Goal: Information Seeking & Learning: Learn about a topic

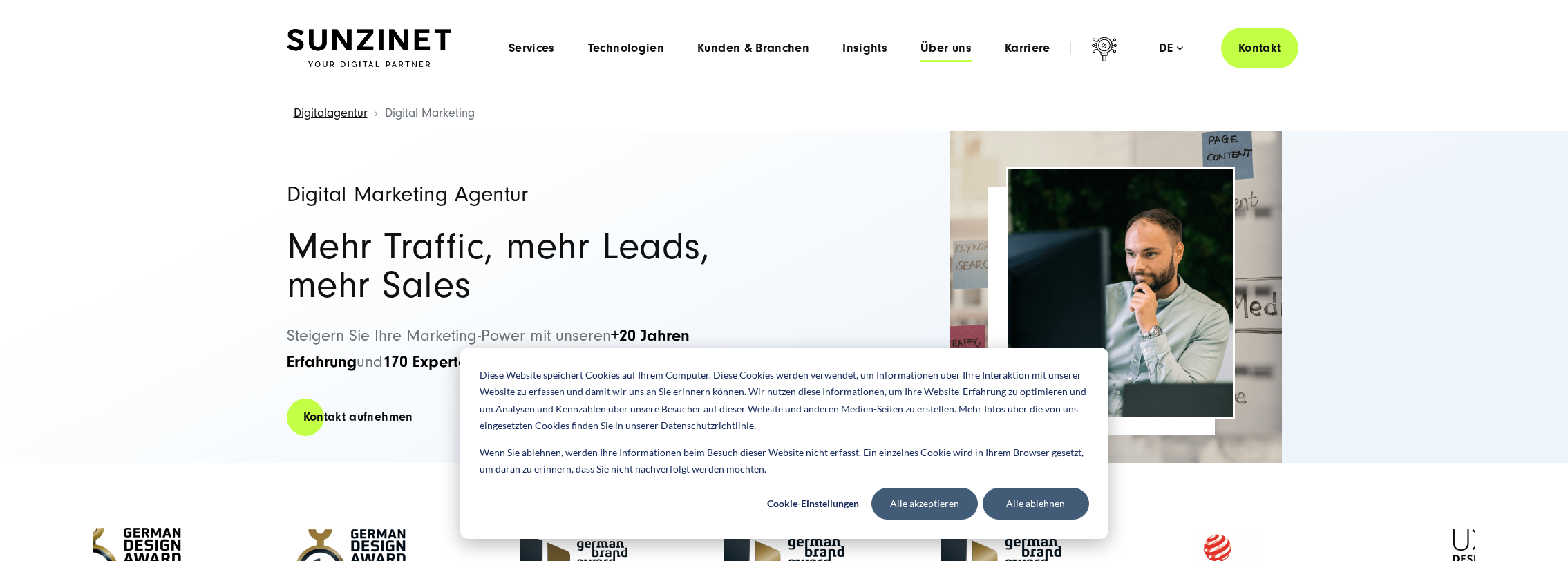
click at [948, 48] on span "Über uns" at bounding box center [945, 48] width 51 height 13
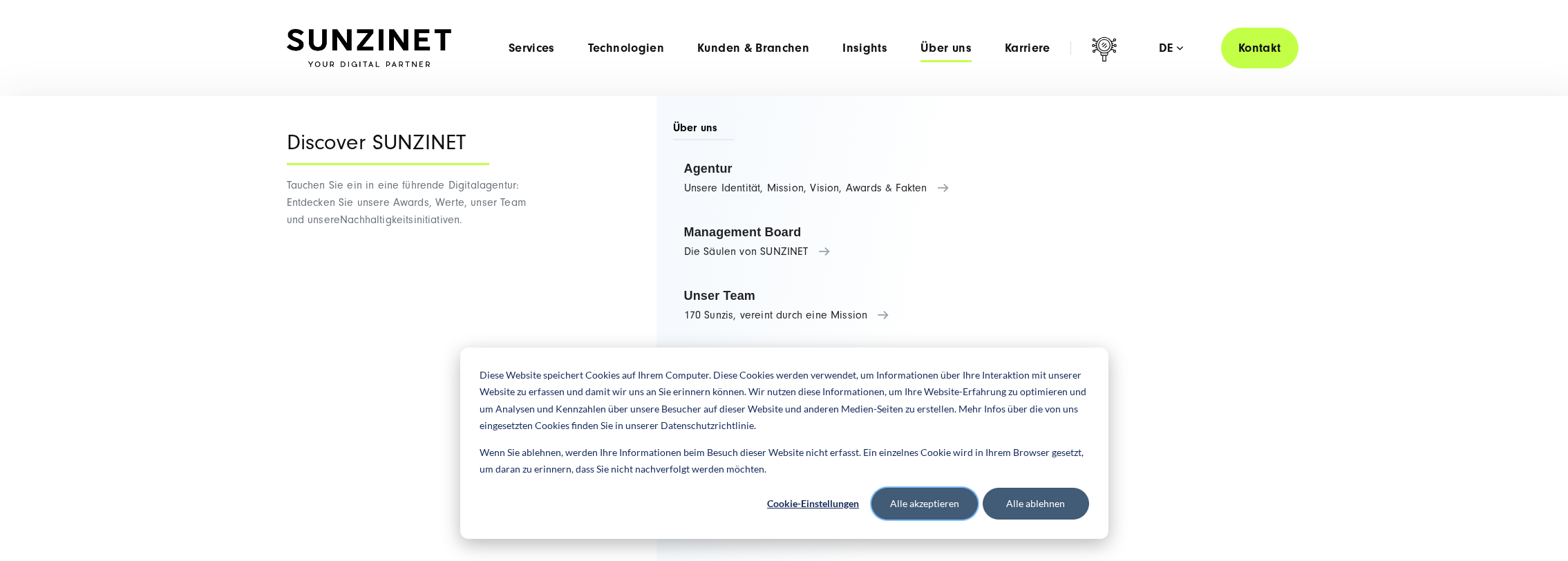
click at [918, 501] on button "Alle akzeptieren" at bounding box center [925, 504] width 106 height 32
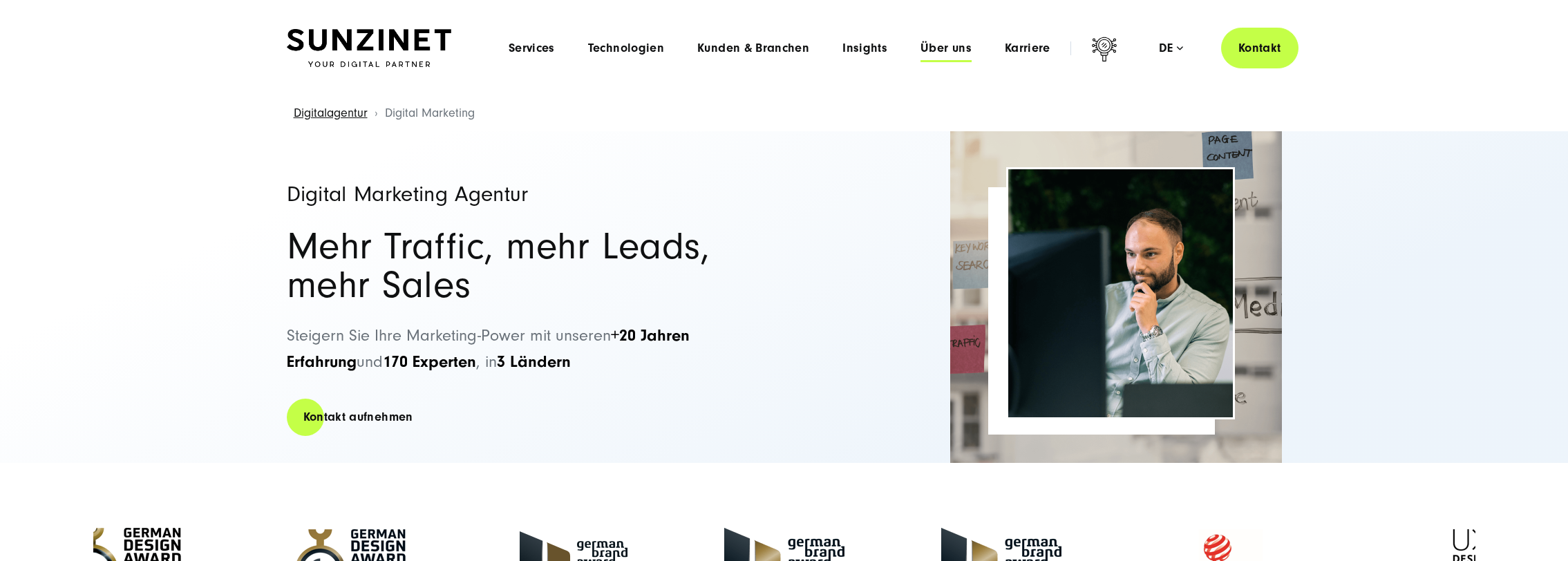
click at [937, 51] on span "Über uns" at bounding box center [945, 48] width 51 height 13
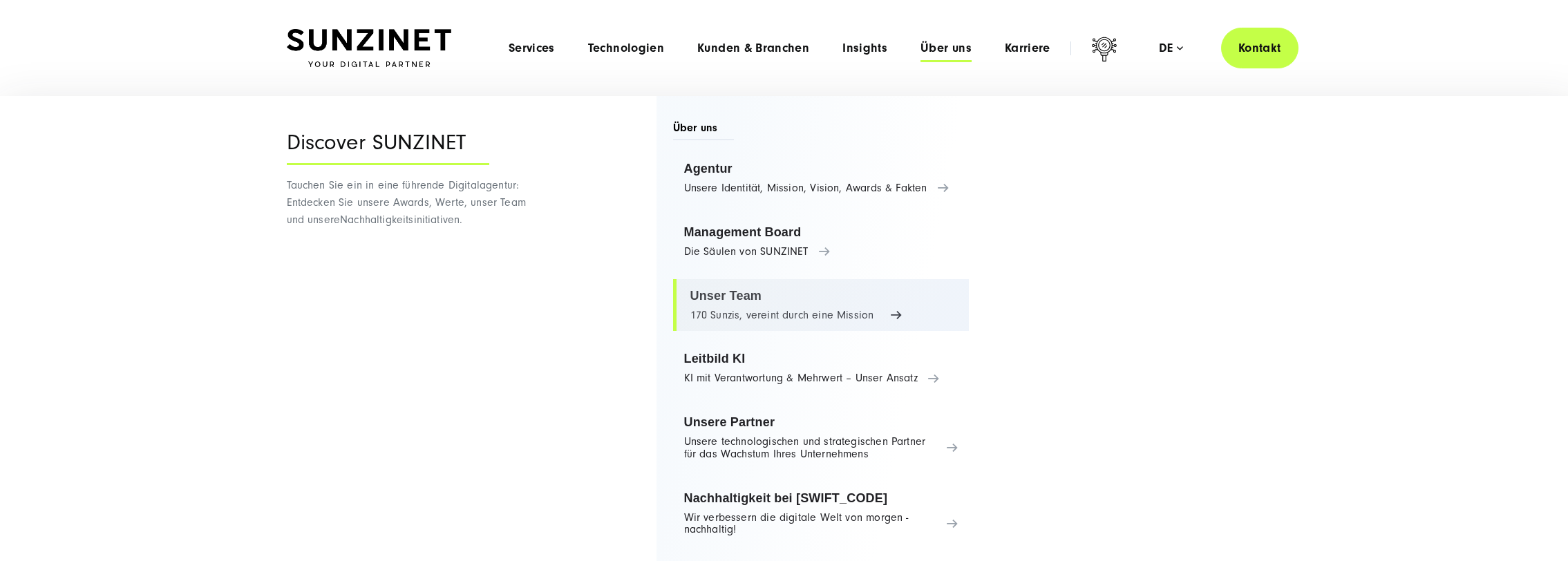
click at [897, 315] on link "Unser Team 170 Sunzis, vereint durch eine Mission" at bounding box center [822, 305] width 297 height 52
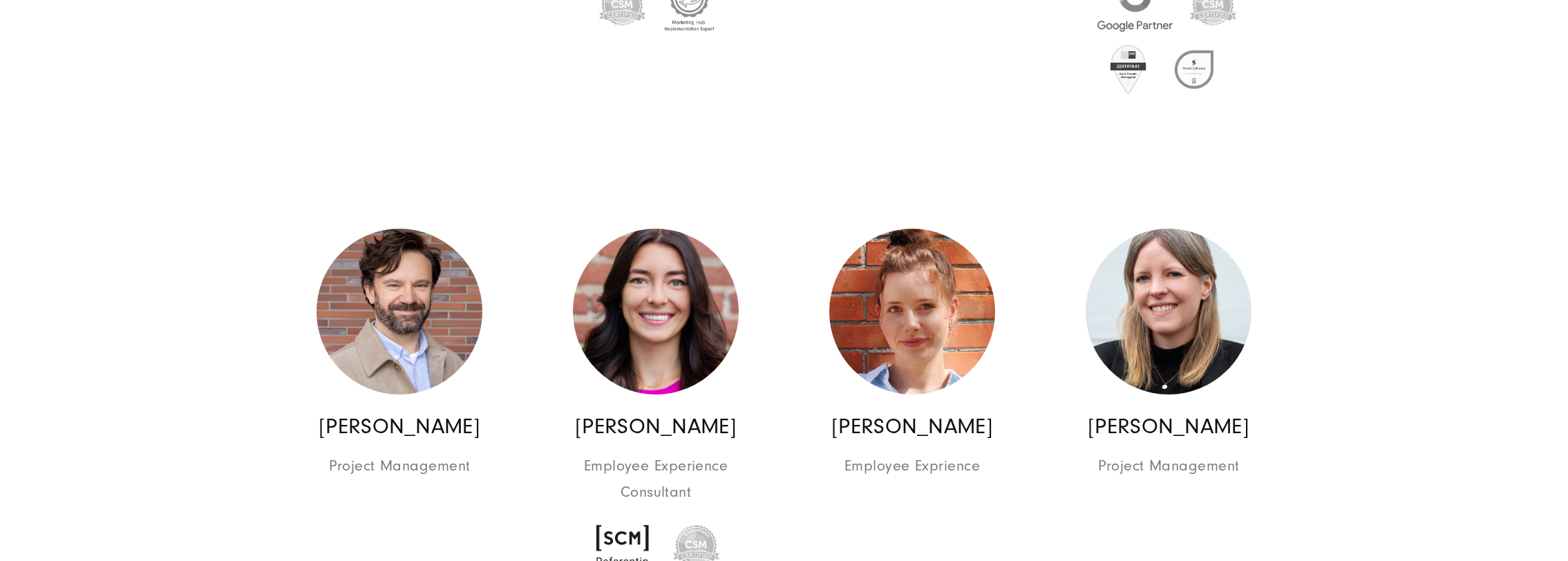
scroll to position [3525, 0]
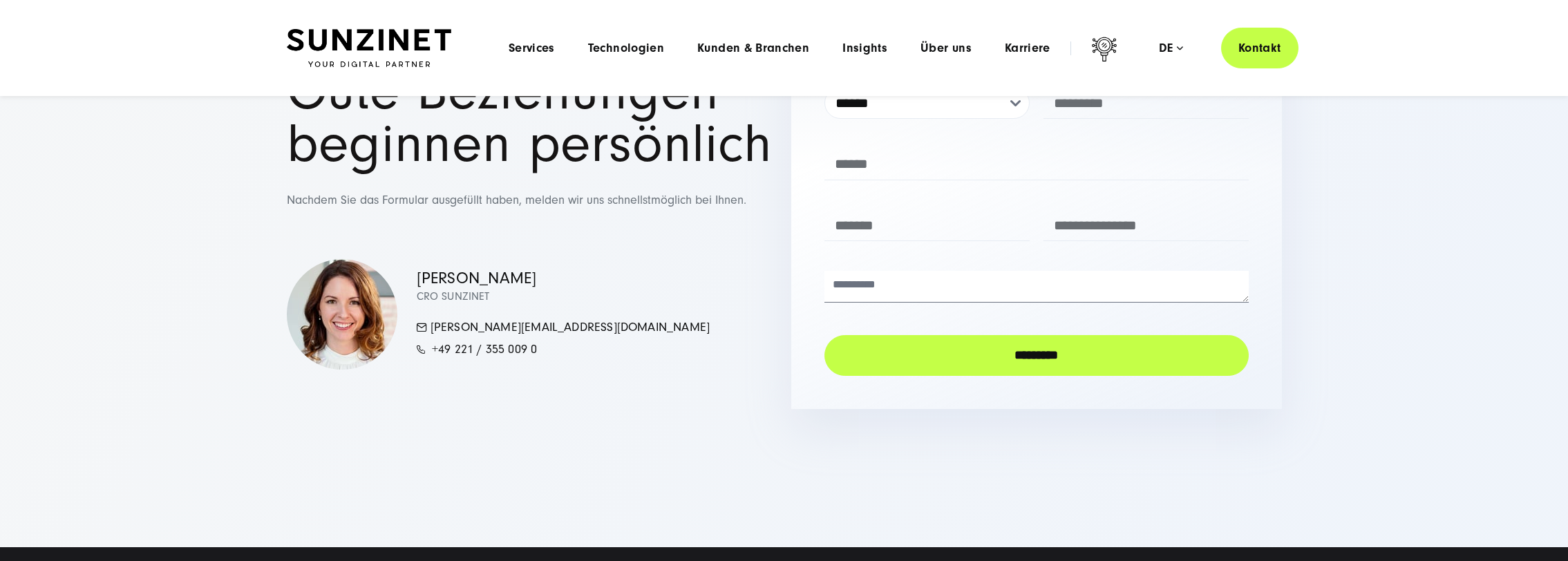
scroll to position [16607, 0]
